Goal: Task Accomplishment & Management: Use online tool/utility

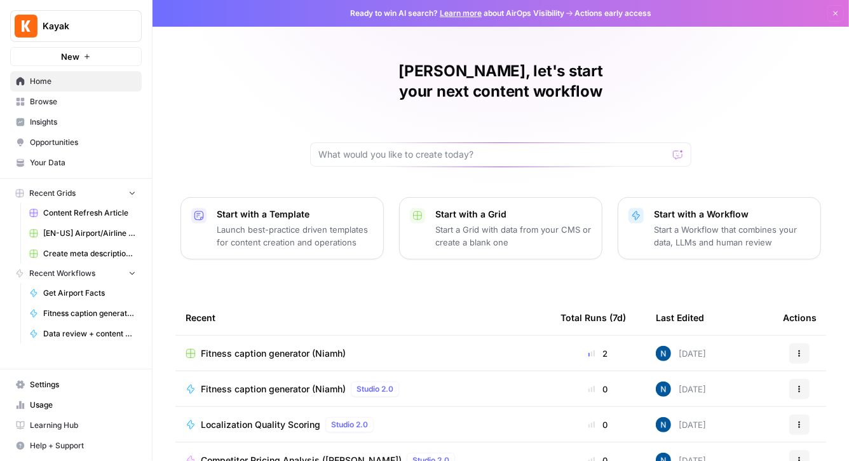
click at [50, 310] on span "Fitness caption generator (Niamh)" at bounding box center [89, 313] width 93 height 11
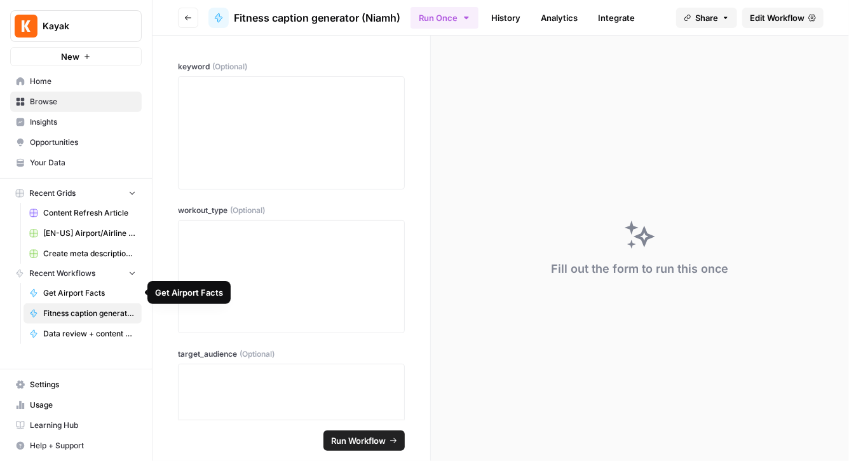
click at [51, 295] on span "Get Airport Facts" at bounding box center [89, 292] width 93 height 11
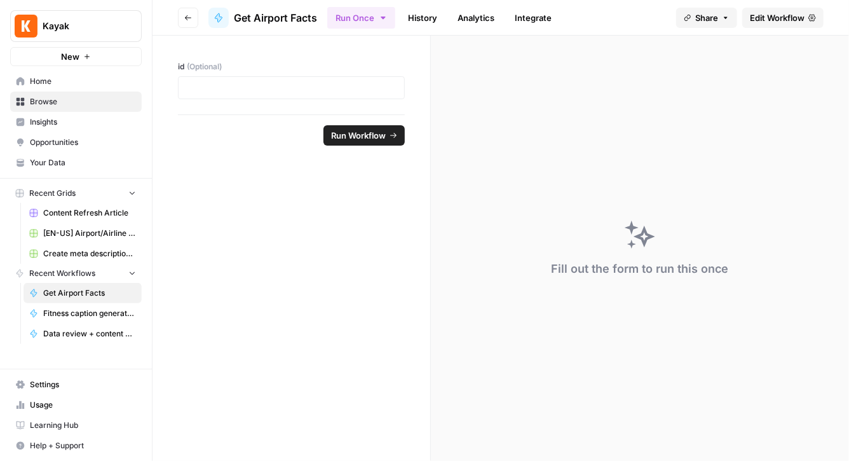
click at [765, 13] on span "Edit Workflow" at bounding box center [777, 17] width 55 height 13
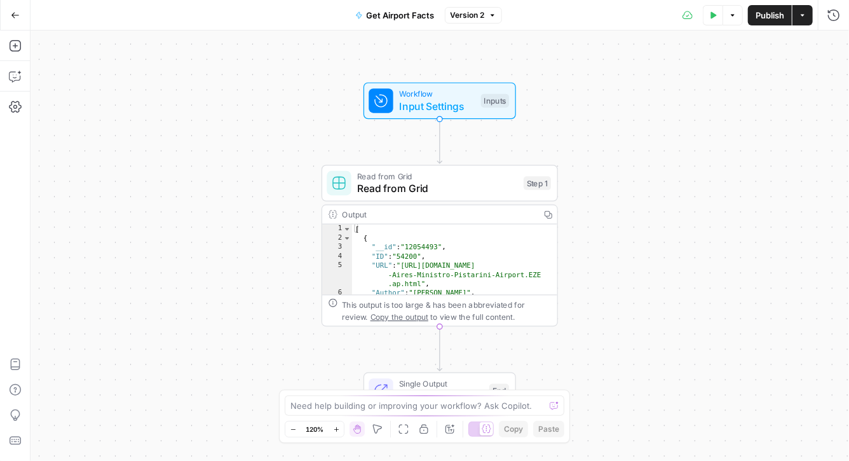
click at [803, 14] on icon "button" at bounding box center [803, 15] width 8 height 8
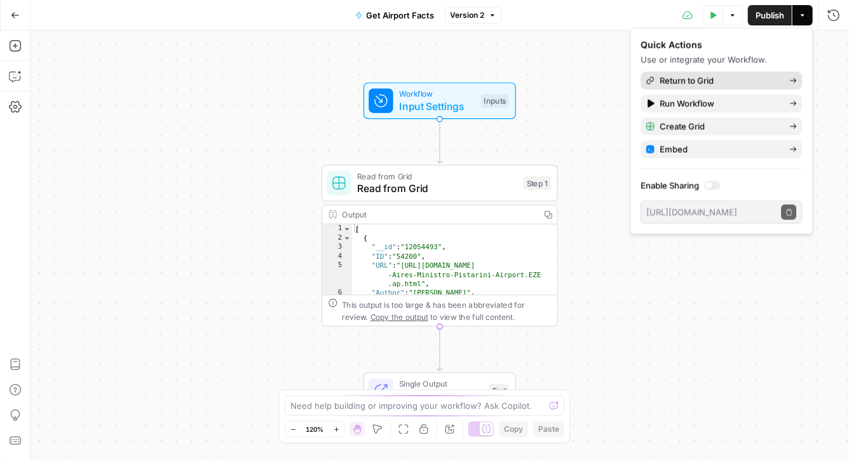
click at [683, 78] on span "Return to Grid" at bounding box center [719, 80] width 119 height 13
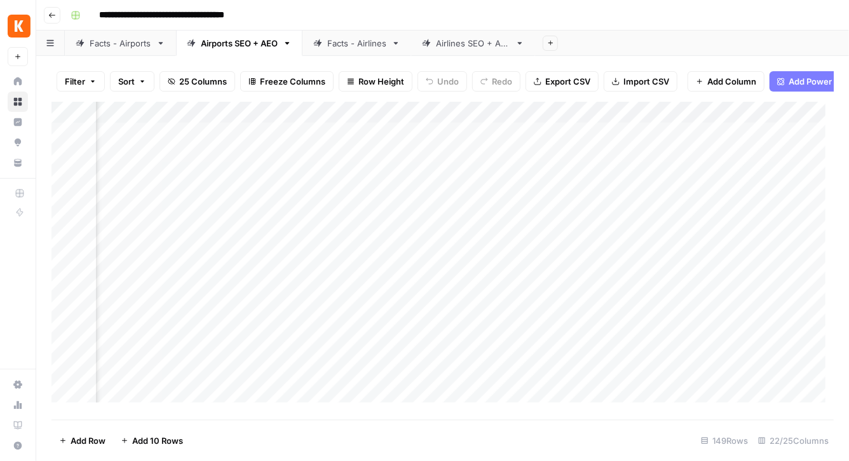
scroll to position [0, 187]
click at [106, 45] on div "Facts - Airports" at bounding box center [121, 43] width 62 height 13
click at [681, 140] on div "Add Column" at bounding box center [442, 257] width 782 height 310
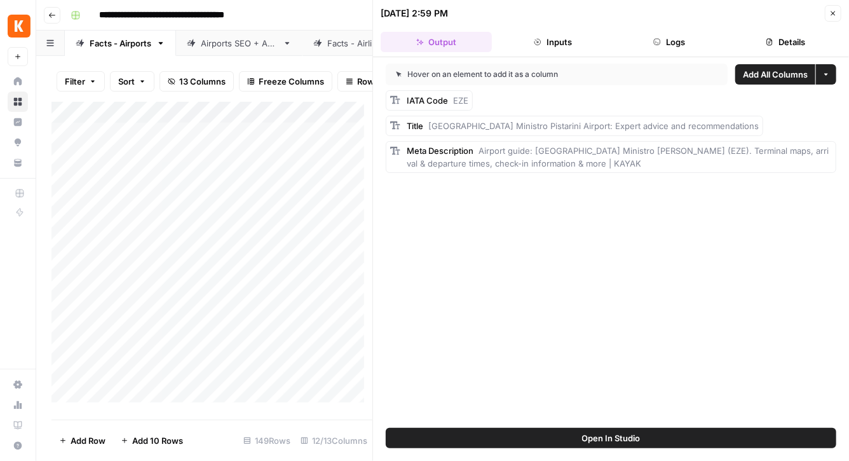
click at [833, 14] on icon "button" at bounding box center [833, 14] width 8 height 8
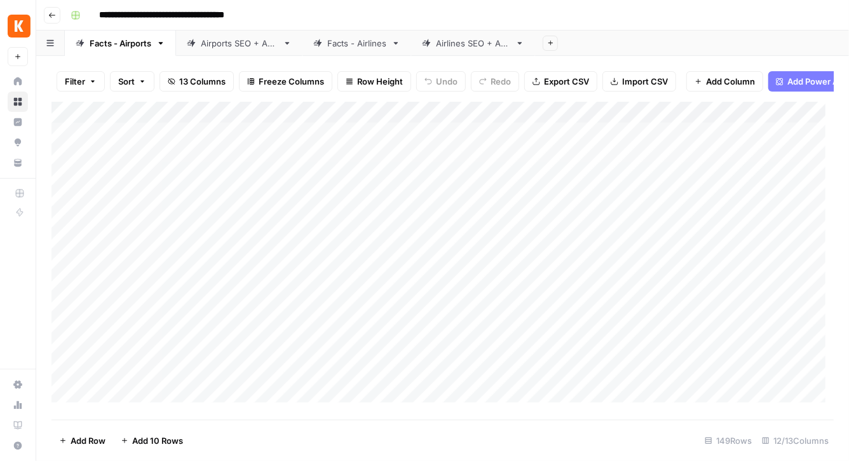
click at [462, 122] on div "Add Column" at bounding box center [442, 257] width 782 height 310
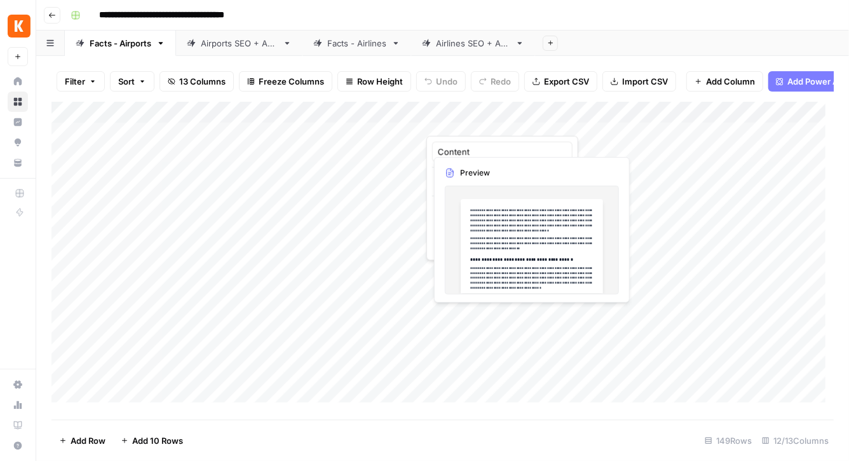
click at [568, 140] on div "Add Column" at bounding box center [442, 257] width 782 height 310
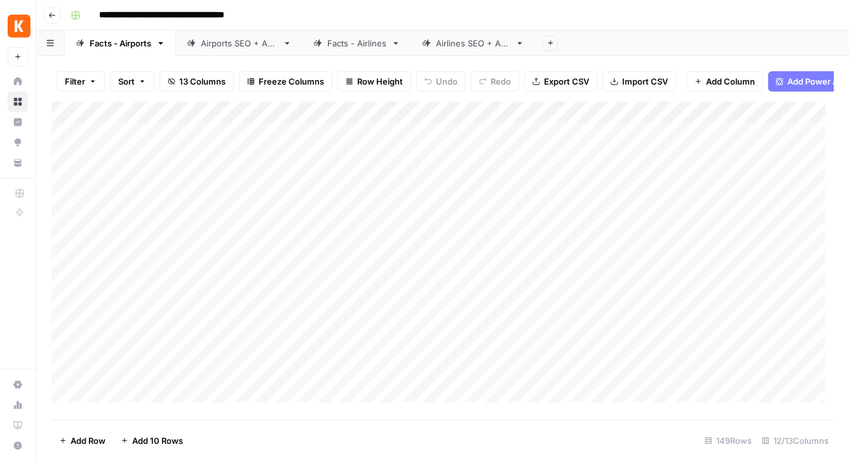
click at [372, 48] on div "Facts - Airlines" at bounding box center [356, 43] width 59 height 13
click at [624, 123] on div "Add Column" at bounding box center [442, 257] width 782 height 310
click at [269, 119] on div "Add Column" at bounding box center [442, 257] width 782 height 310
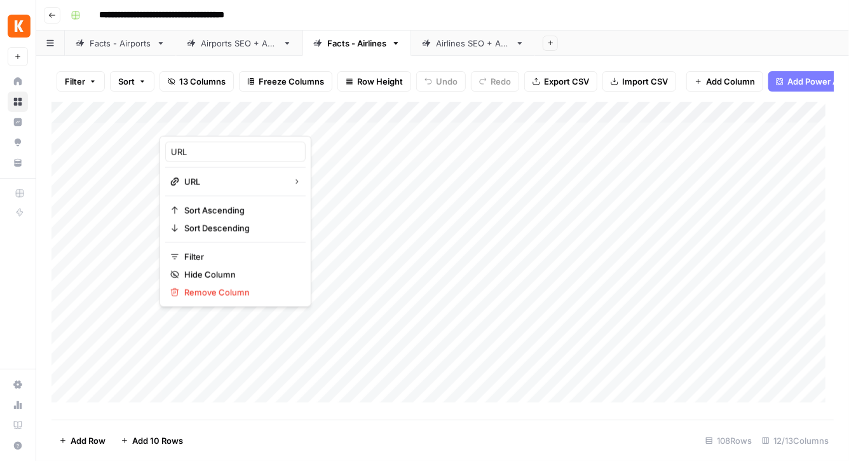
click at [552, 125] on div "Add Column" at bounding box center [442, 257] width 782 height 310
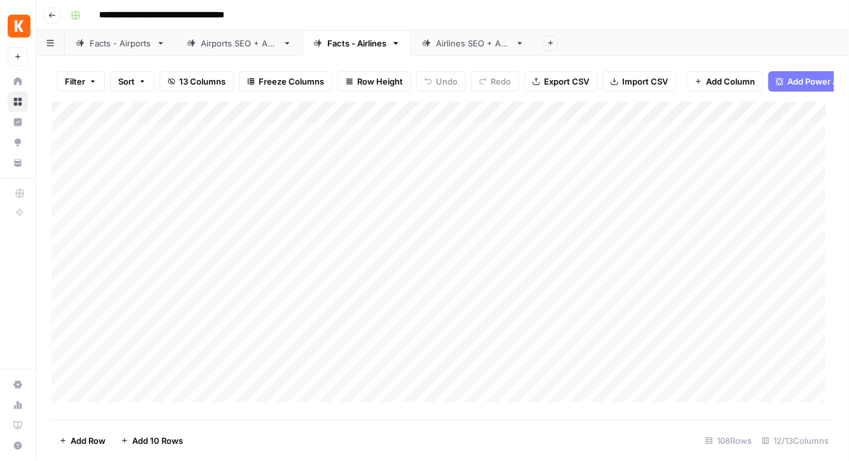
click at [144, 46] on div "Facts - Airports" at bounding box center [121, 43] width 62 height 13
click at [230, 49] on link "Airports SEO + AEO" at bounding box center [239, 43] width 126 height 25
click at [312, 124] on div "Add Column" at bounding box center [442, 257] width 782 height 310
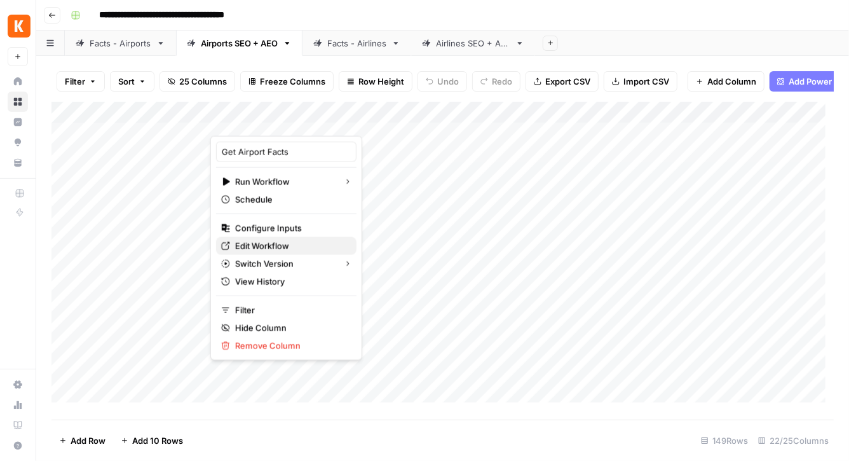
click at [271, 251] on span "Edit Workflow" at bounding box center [290, 246] width 111 height 13
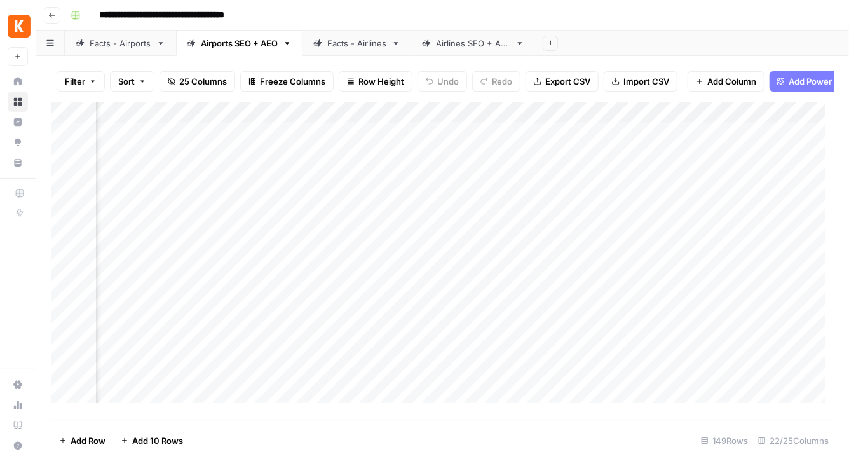
scroll to position [0, 657]
click at [585, 121] on div "Add Column" at bounding box center [442, 257] width 782 height 310
click at [104, 46] on div "Facts - Airports" at bounding box center [121, 43] width 62 height 13
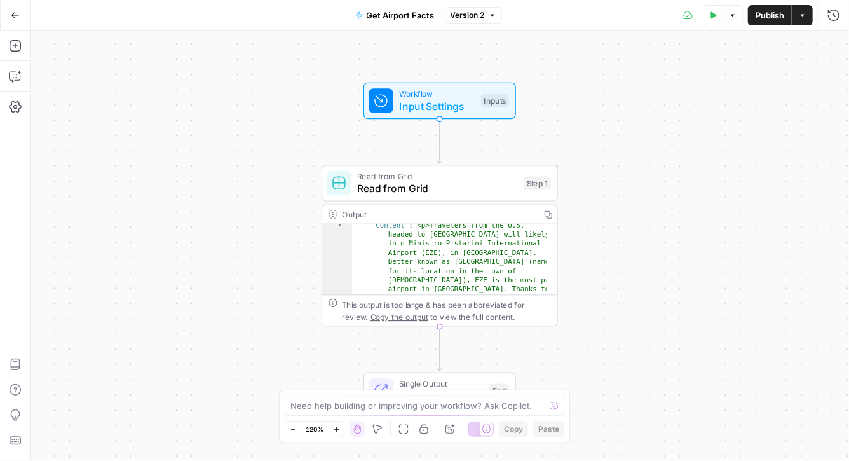
scroll to position [127, 0]
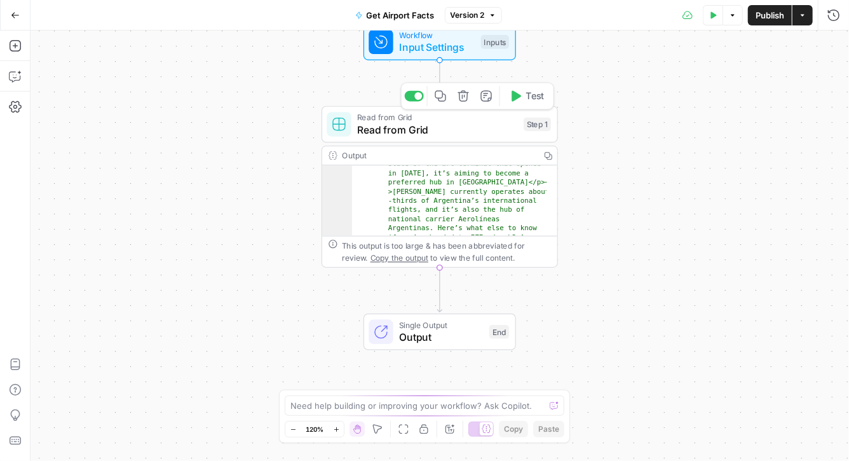
click at [451, 130] on span "Read from Grid" at bounding box center [437, 129] width 160 height 15
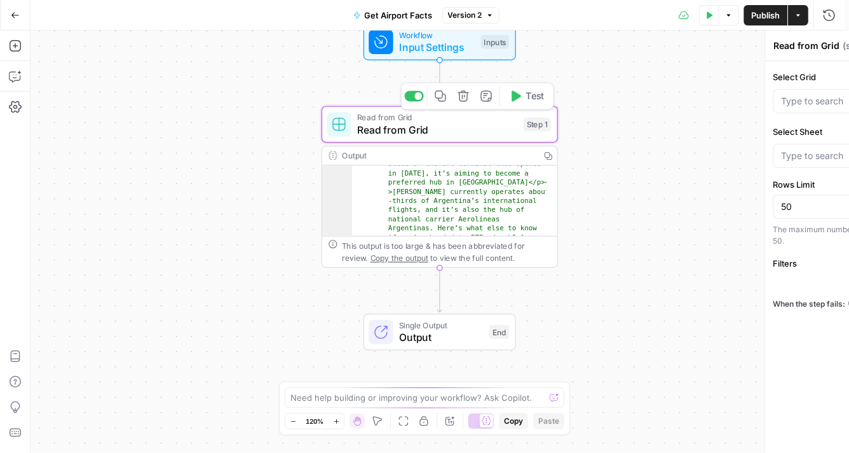
type input "Facts - Airports"
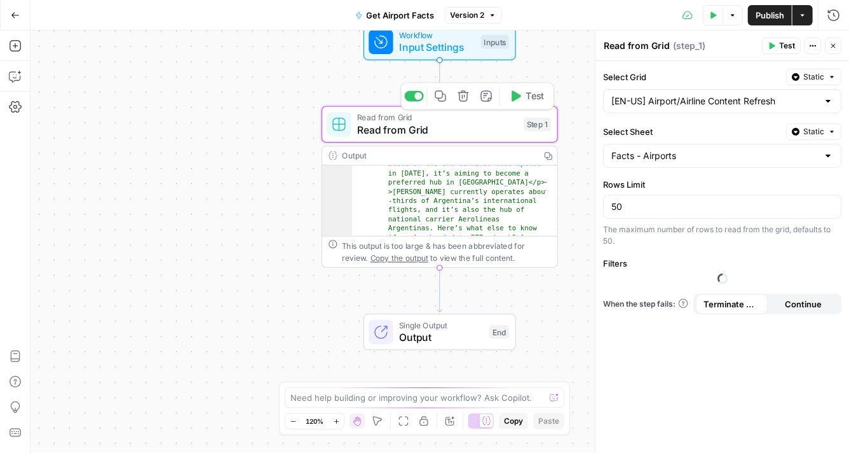
type input "[EN-US] Airport/Airline Content Refresh"
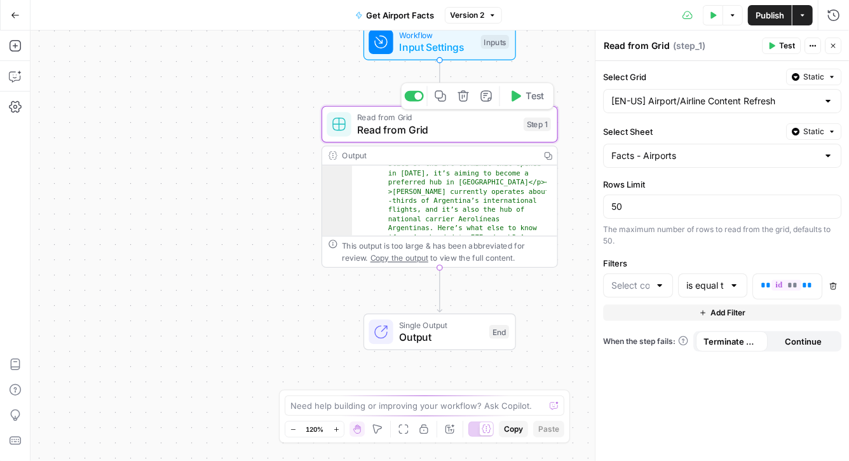
type input "ID"
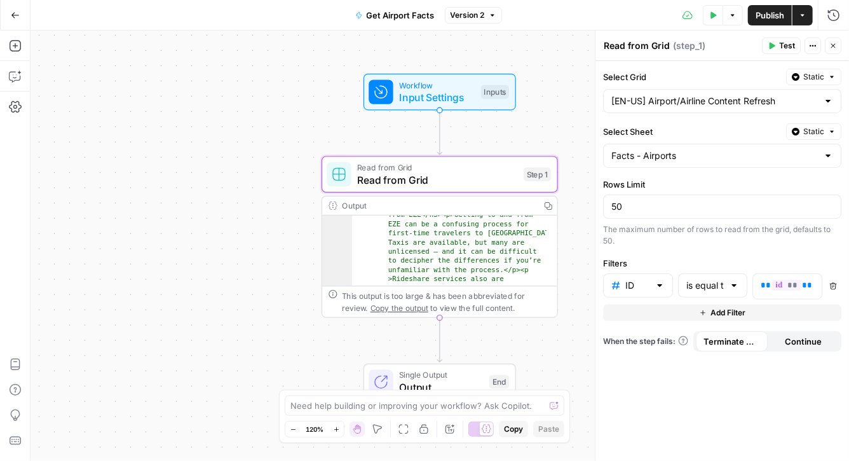
scroll to position [1537, 0]
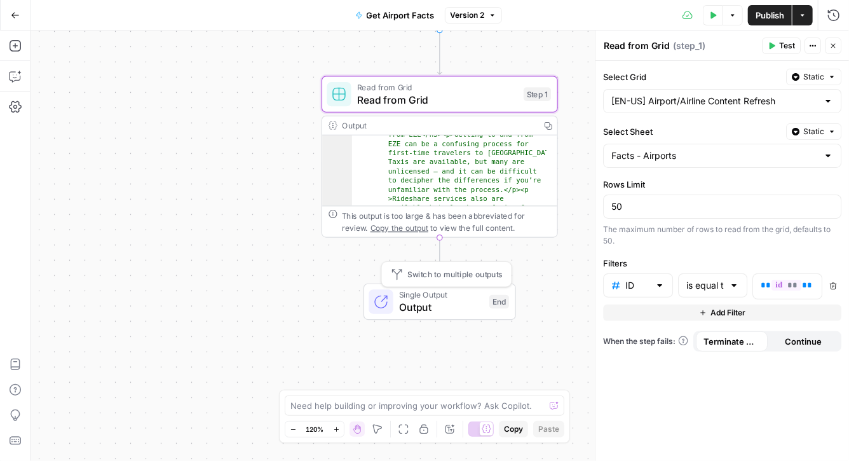
click at [461, 297] on span "Single Output" at bounding box center [441, 295] width 84 height 12
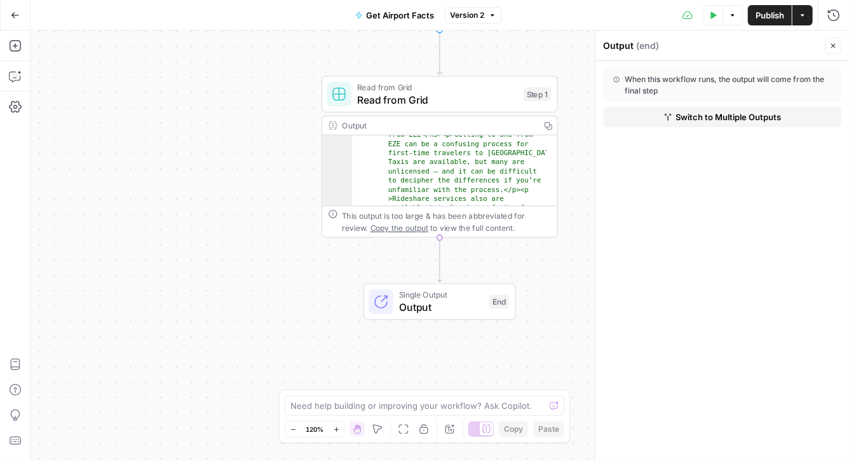
scroll to position [1480, 0]
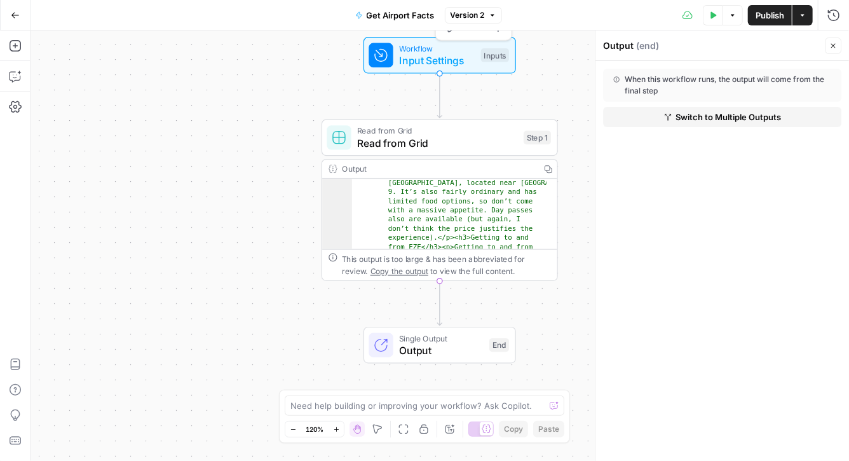
click at [441, 65] on span "Input Settings" at bounding box center [437, 60] width 76 height 15
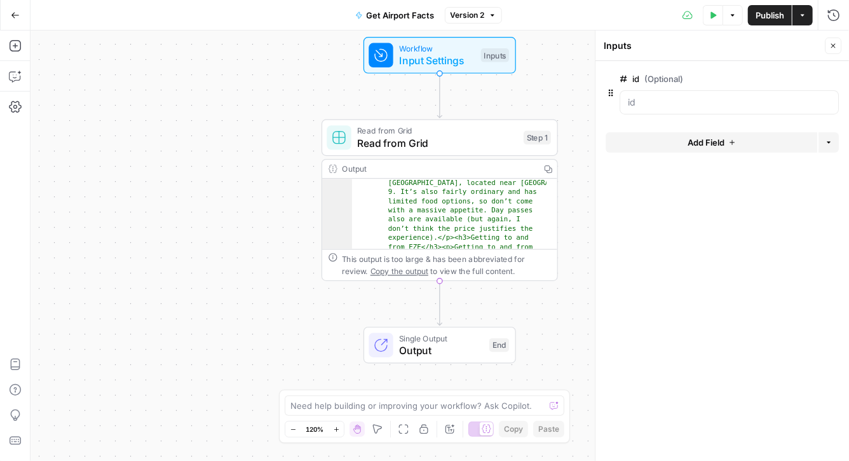
scroll to position [1413, 0]
click at [453, 140] on span "Read from Grid" at bounding box center [437, 142] width 160 height 15
